Goal: Task Accomplishment & Management: Use online tool/utility

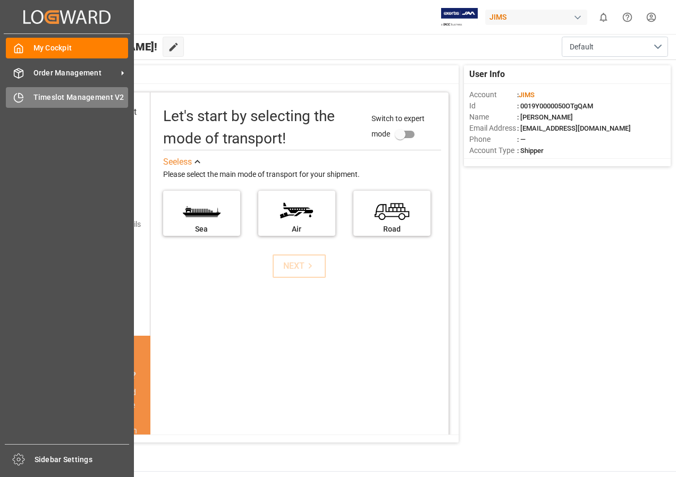
click at [72, 96] on span "Timeslot Management V2" at bounding box center [80, 97] width 95 height 11
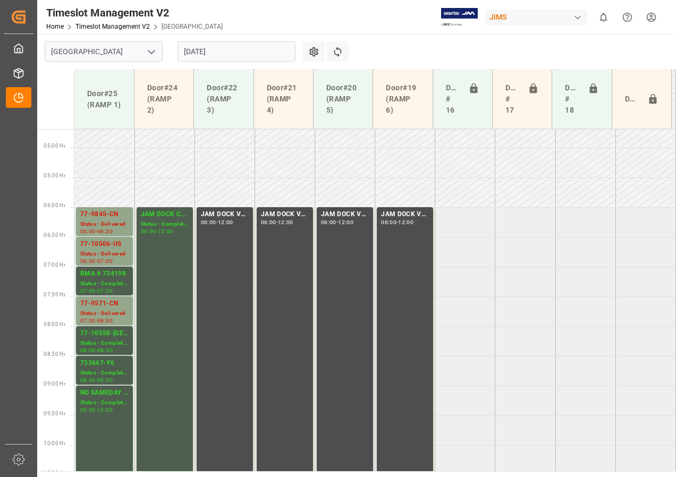
scroll to position [276, 0]
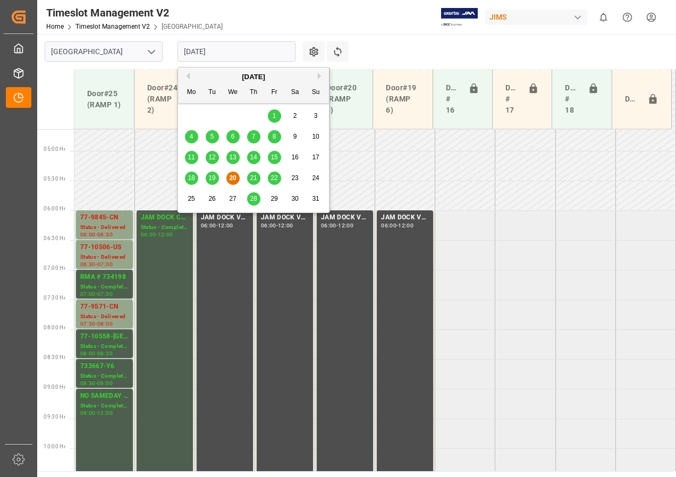
drag, startPoint x: 204, startPoint y: 52, endPoint x: 218, endPoint y: 79, distance: 30.9
click at [204, 53] on input "[DATE]" at bounding box center [237, 51] width 118 height 20
click at [253, 180] on span "21" at bounding box center [253, 177] width 7 height 7
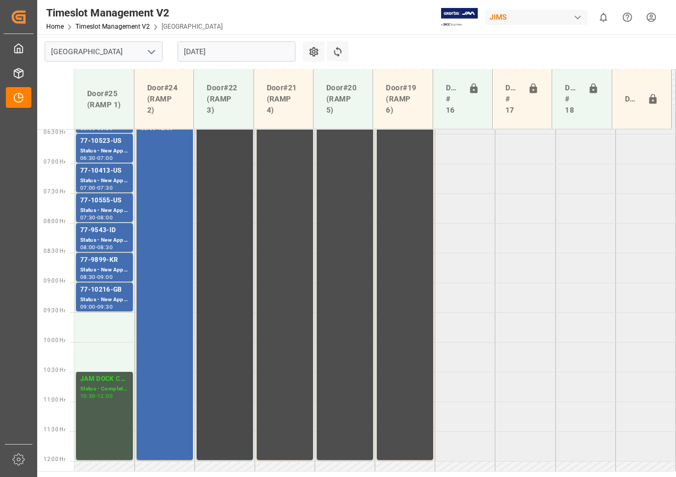
scroll to position [329, 0]
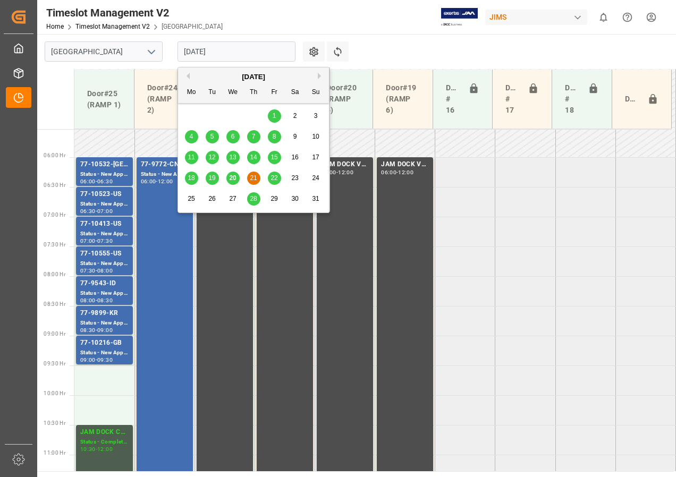
click at [209, 53] on input "[DATE]" at bounding box center [237, 51] width 118 height 20
click at [274, 176] on span "22" at bounding box center [274, 177] width 7 height 7
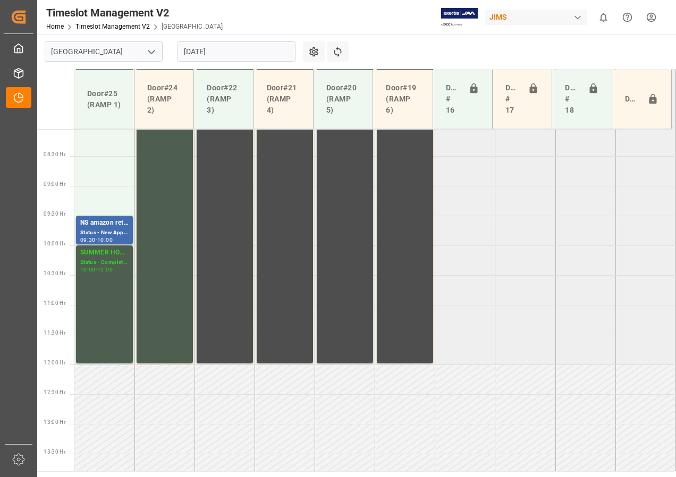
scroll to position [374, 0]
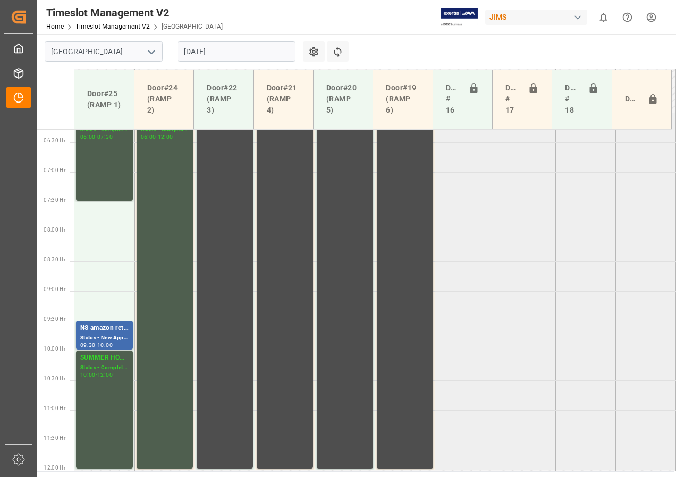
click at [213, 51] on input "[DATE]" at bounding box center [237, 51] width 118 height 20
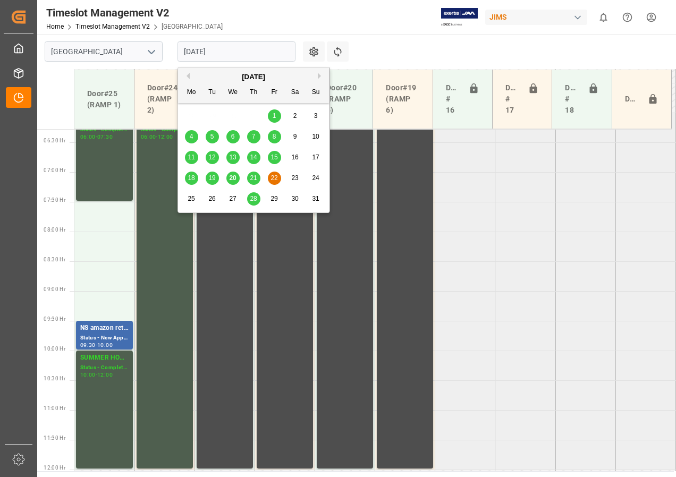
click at [254, 175] on span "21" at bounding box center [253, 177] width 7 height 7
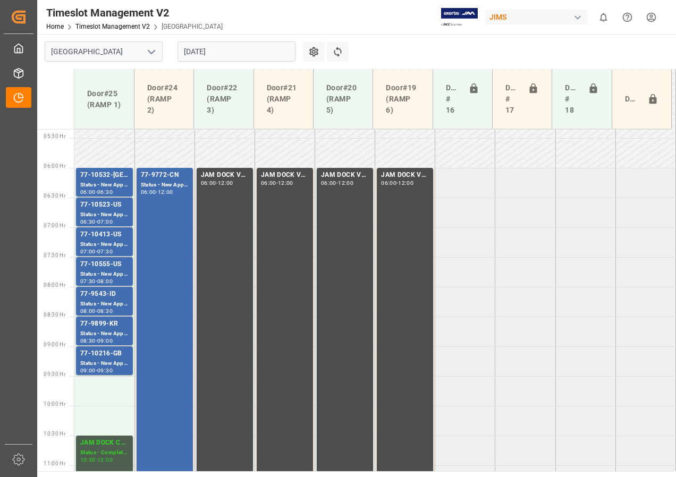
scroll to position [383, 0]
